Goal: Navigation & Orientation: Understand site structure

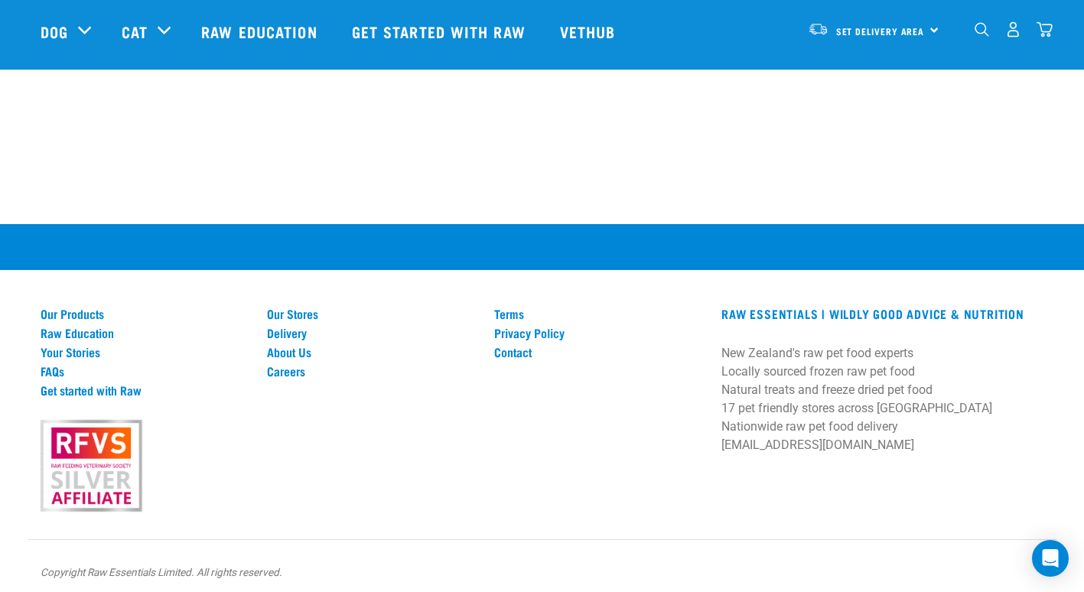
scroll to position [1218, 0]
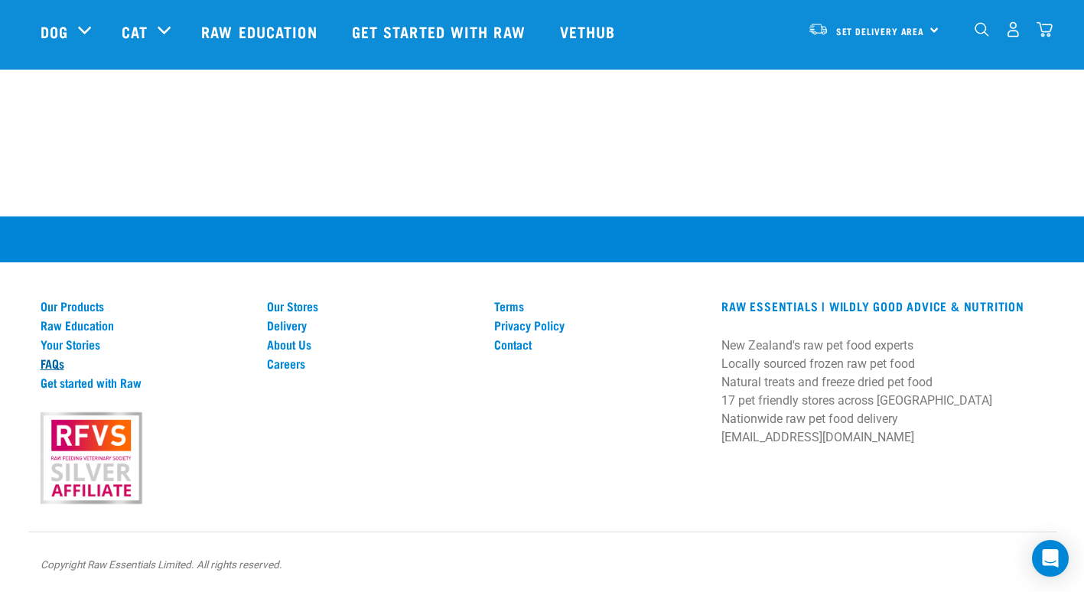
click at [47, 363] on link "FAQs" at bounding box center [145, 364] width 209 height 14
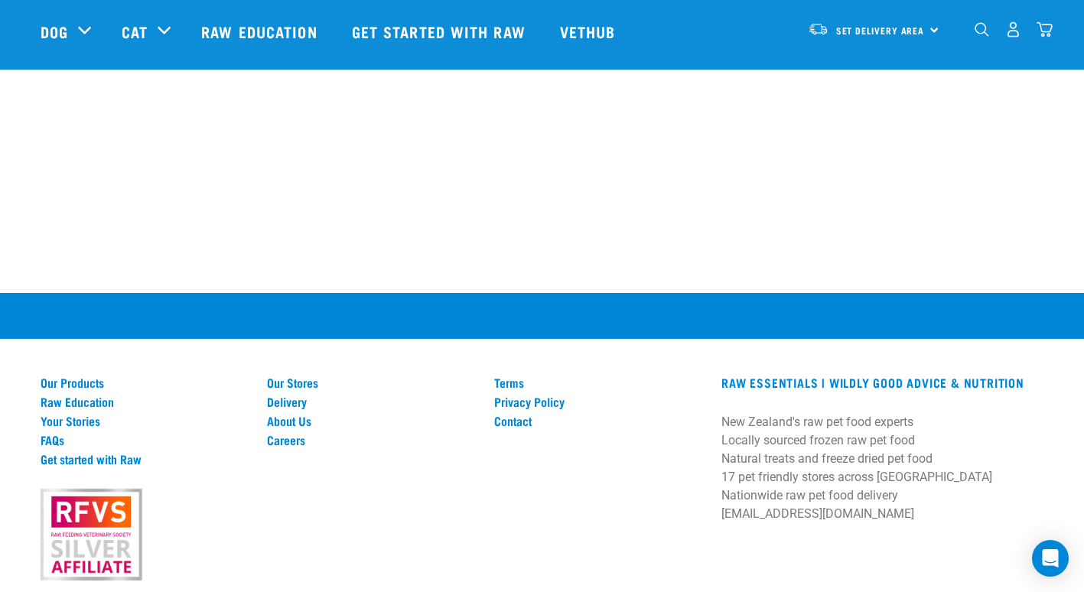
scroll to position [1538, 0]
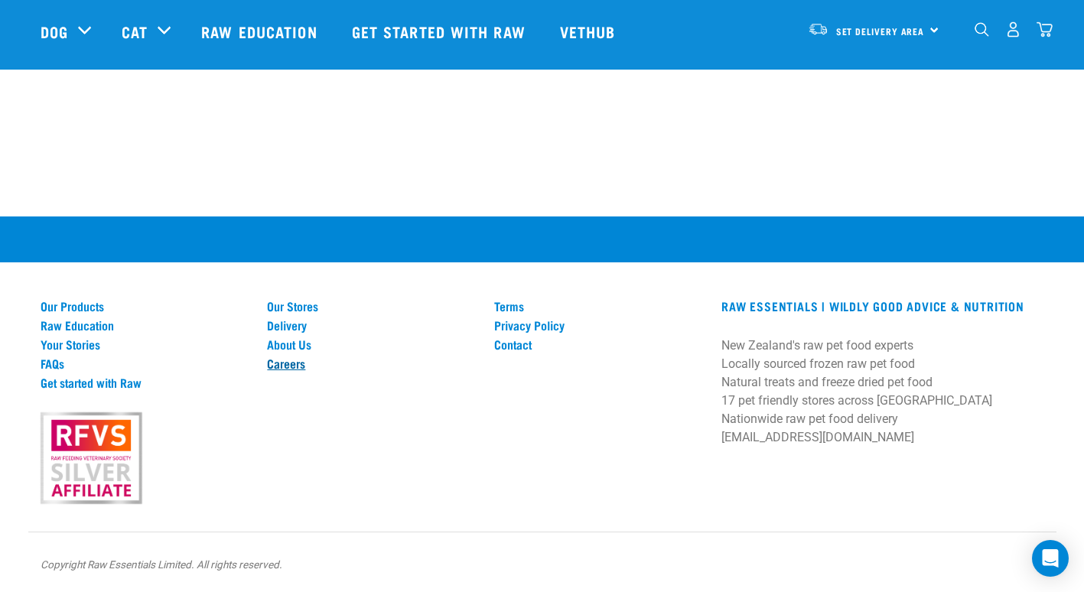
click at [279, 367] on link "Careers" at bounding box center [371, 364] width 209 height 14
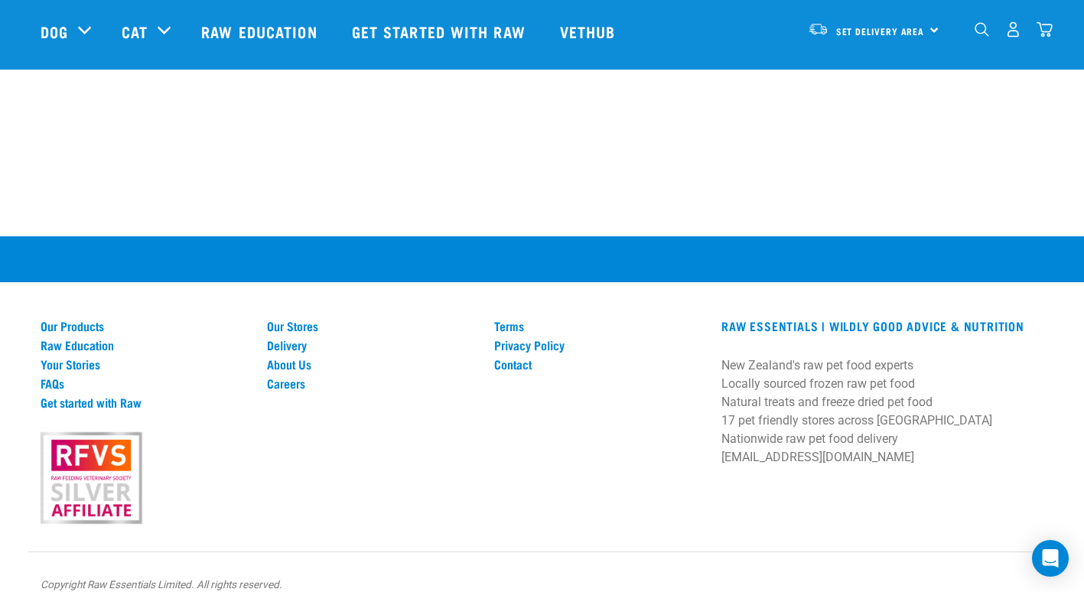
scroll to position [1108, 0]
